Goal: Information Seeking & Learning: Understand process/instructions

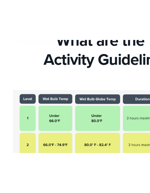
scroll to position [116, 0]
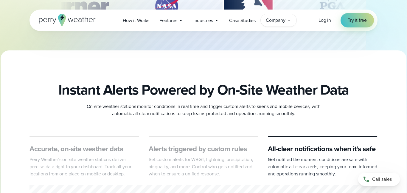
scroll to position [150, 0]
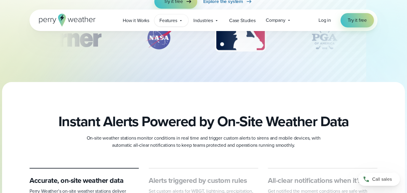
click at [171, 22] on span "Features" at bounding box center [168, 20] width 18 height 7
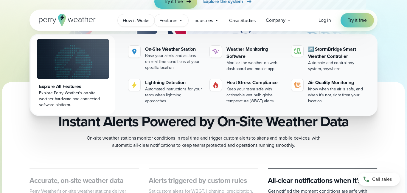
click at [138, 24] on span "How it Works" at bounding box center [136, 20] width 27 height 7
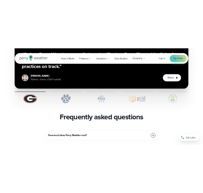
scroll to position [1204, 0]
